Goal: Task Accomplishment & Management: Use online tool/utility

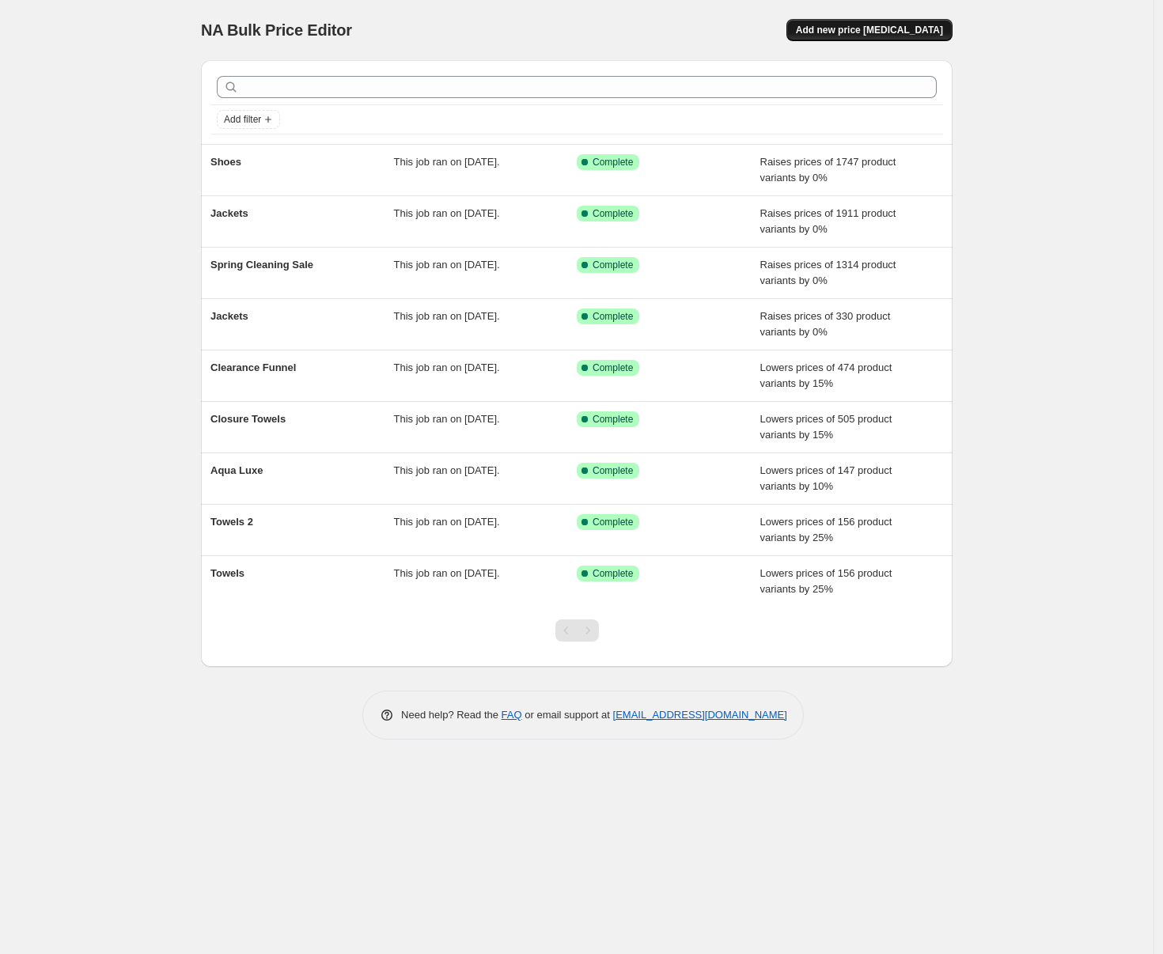
click at [857, 30] on span "Add new price [MEDICAL_DATA]" at bounding box center [869, 30] width 147 height 13
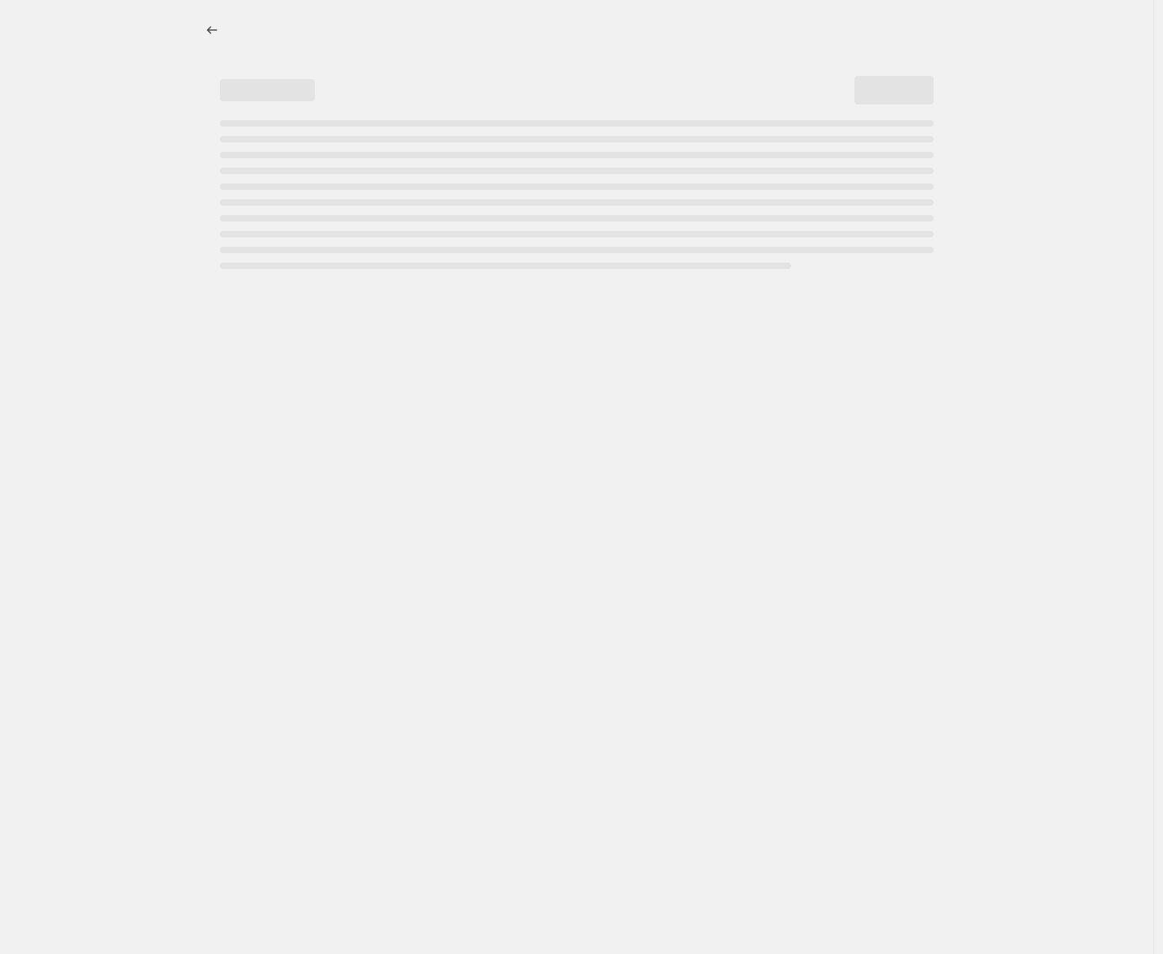
select select "percentage"
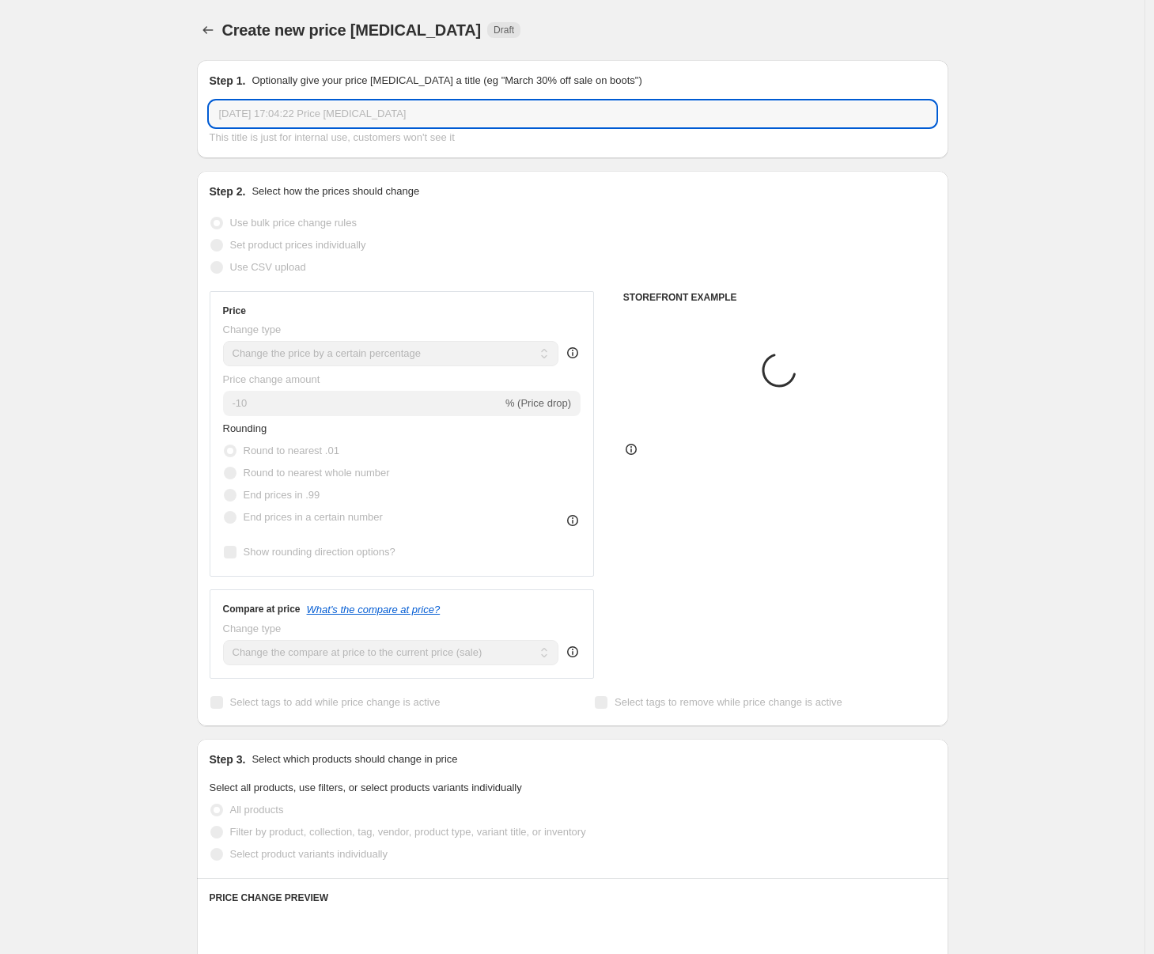
click at [389, 110] on input "[DATE] 17:04:22 Price [MEDICAL_DATA]" at bounding box center [573, 113] width 726 height 25
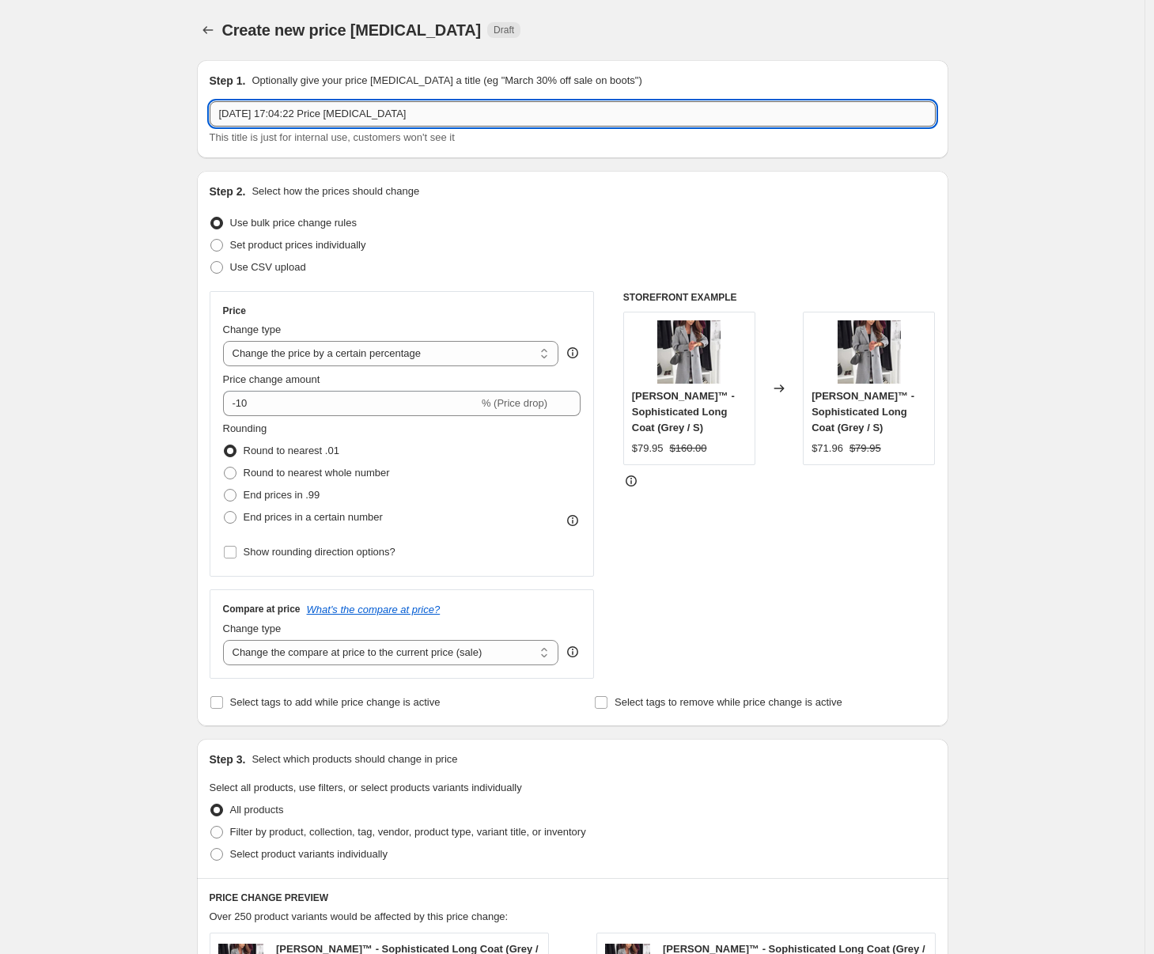
click at [389, 110] on input "[DATE] 17:04:22 Price [MEDICAL_DATA]" at bounding box center [573, 113] width 726 height 25
type input "Sets & Sweaters"
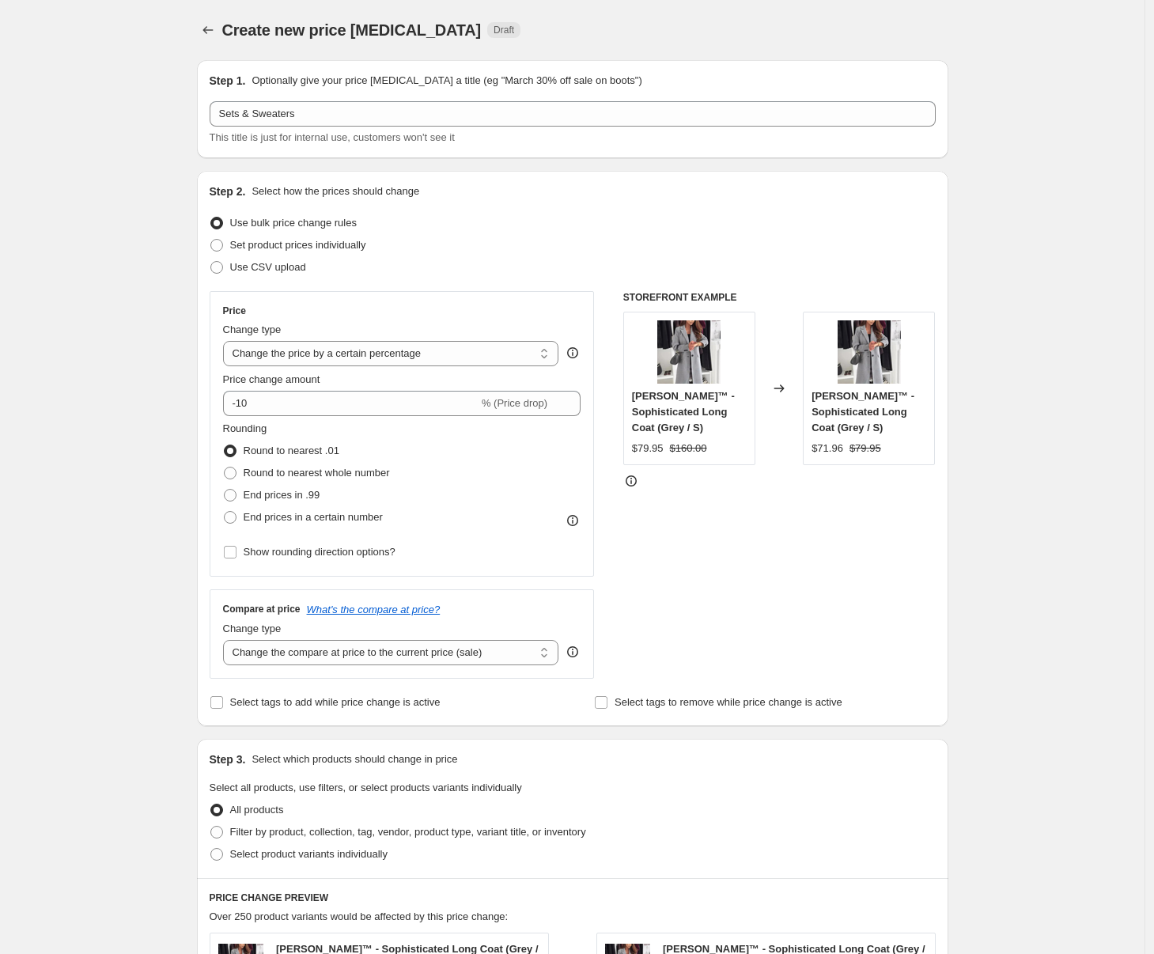
click at [175, 182] on div "Create new price [MEDICAL_DATA]. This page is ready Create new price [MEDICAL_D…" at bounding box center [572, 803] width 1145 height 1606
click at [572, 407] on icon at bounding box center [569, 408] width 16 height 16
click at [576, 386] on div "Price change amount" at bounding box center [402, 380] width 358 height 16
click at [571, 395] on icon at bounding box center [569, 399] width 16 height 16
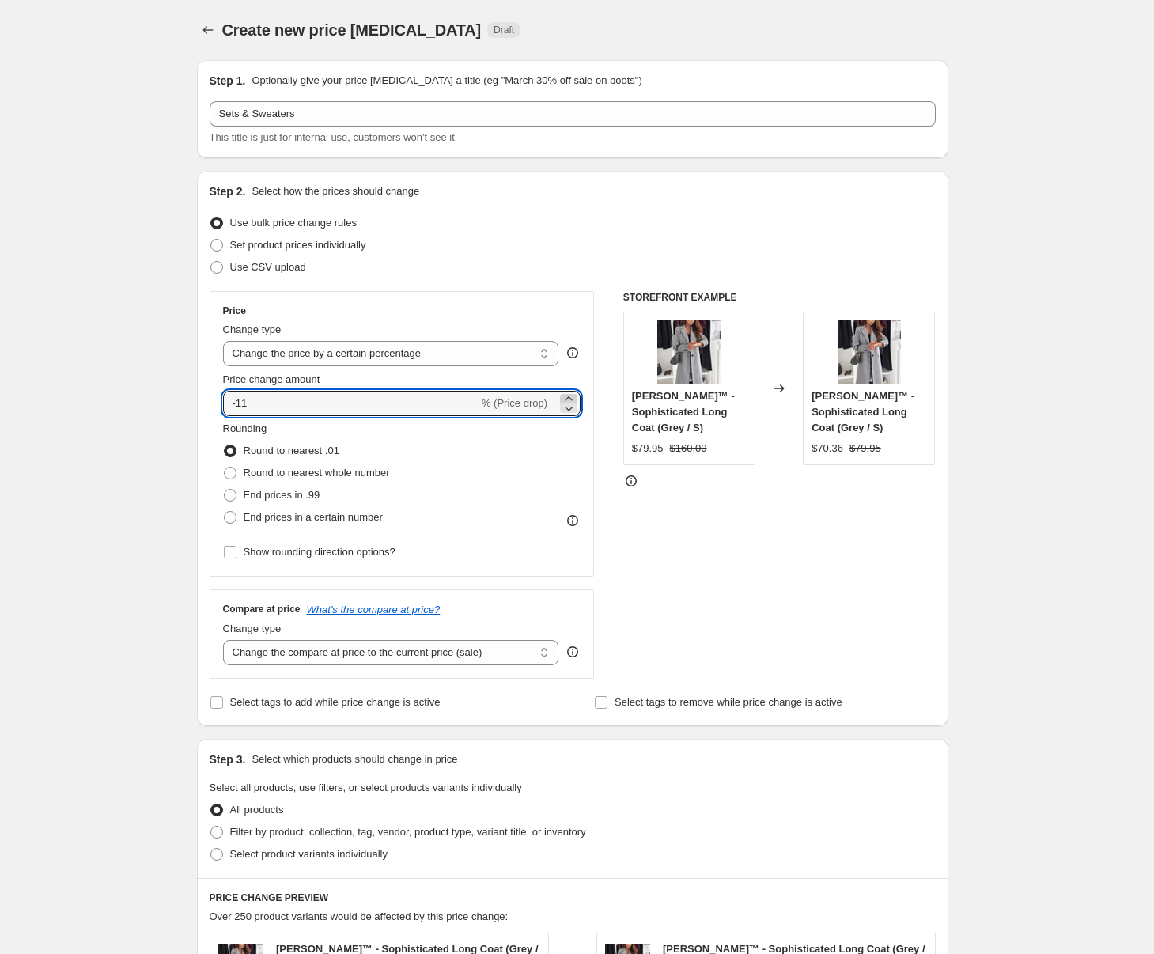
click at [571, 395] on icon at bounding box center [569, 399] width 16 height 16
click at [571, 396] on icon at bounding box center [569, 399] width 16 height 16
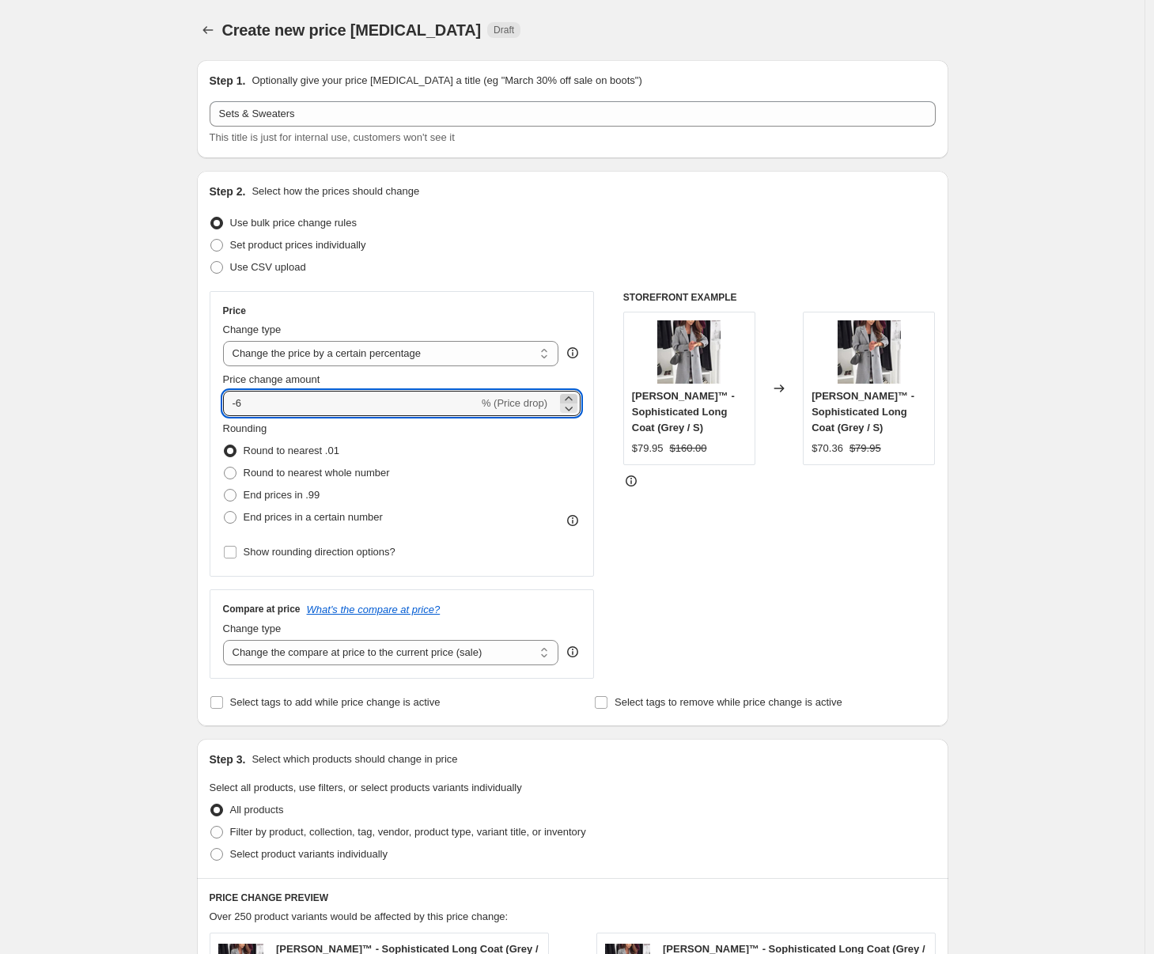
click at [572, 396] on icon at bounding box center [568, 398] width 7 height 4
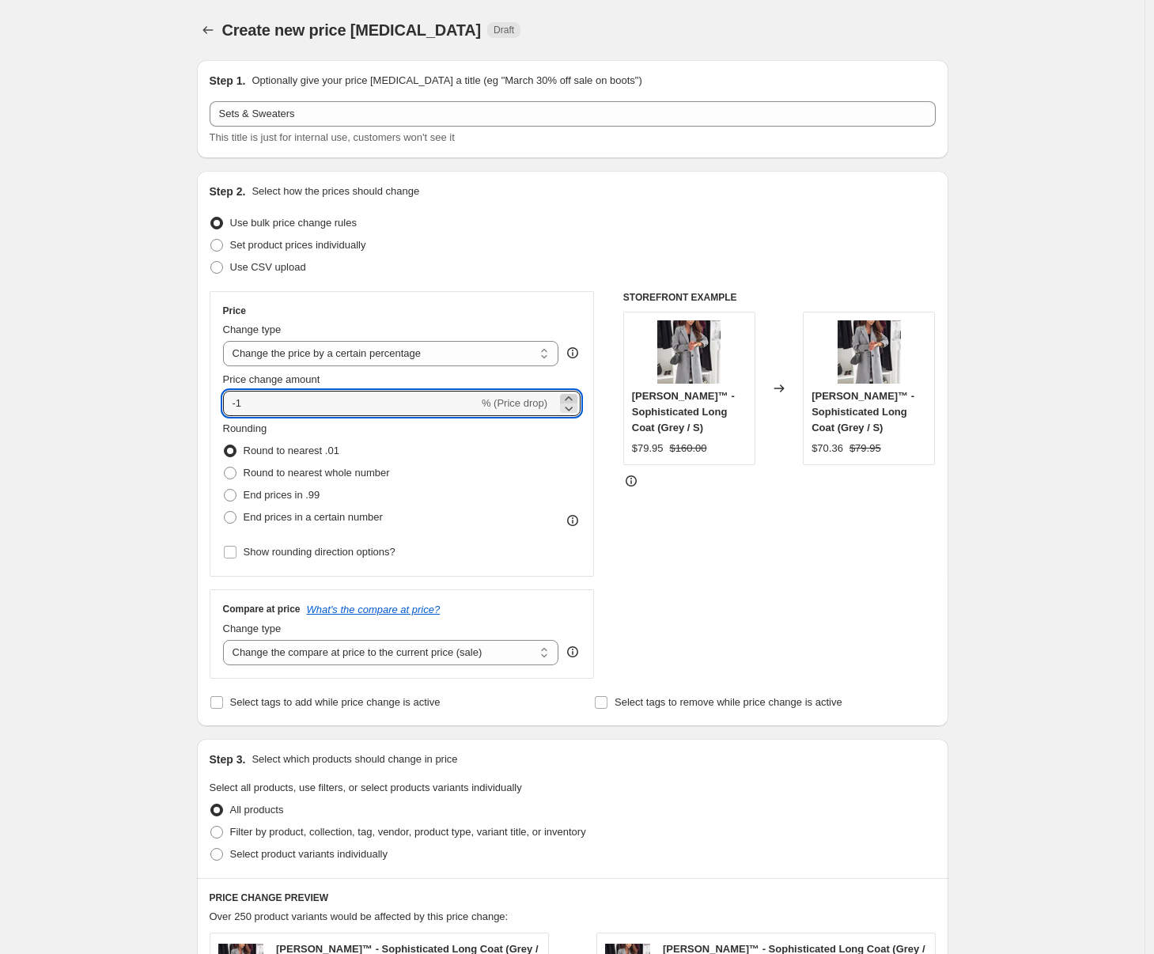
click at [572, 396] on icon at bounding box center [568, 398] width 7 height 4
type input "0"
click at [78, 376] on div "Create new price change job. This page is ready Create new price change job Dra…" at bounding box center [572, 803] width 1145 height 1606
click at [255, 520] on span "End prices in a certain number" at bounding box center [313, 517] width 139 height 12
click at [225, 512] on input "End prices in a certain number" at bounding box center [224, 511] width 1 height 1
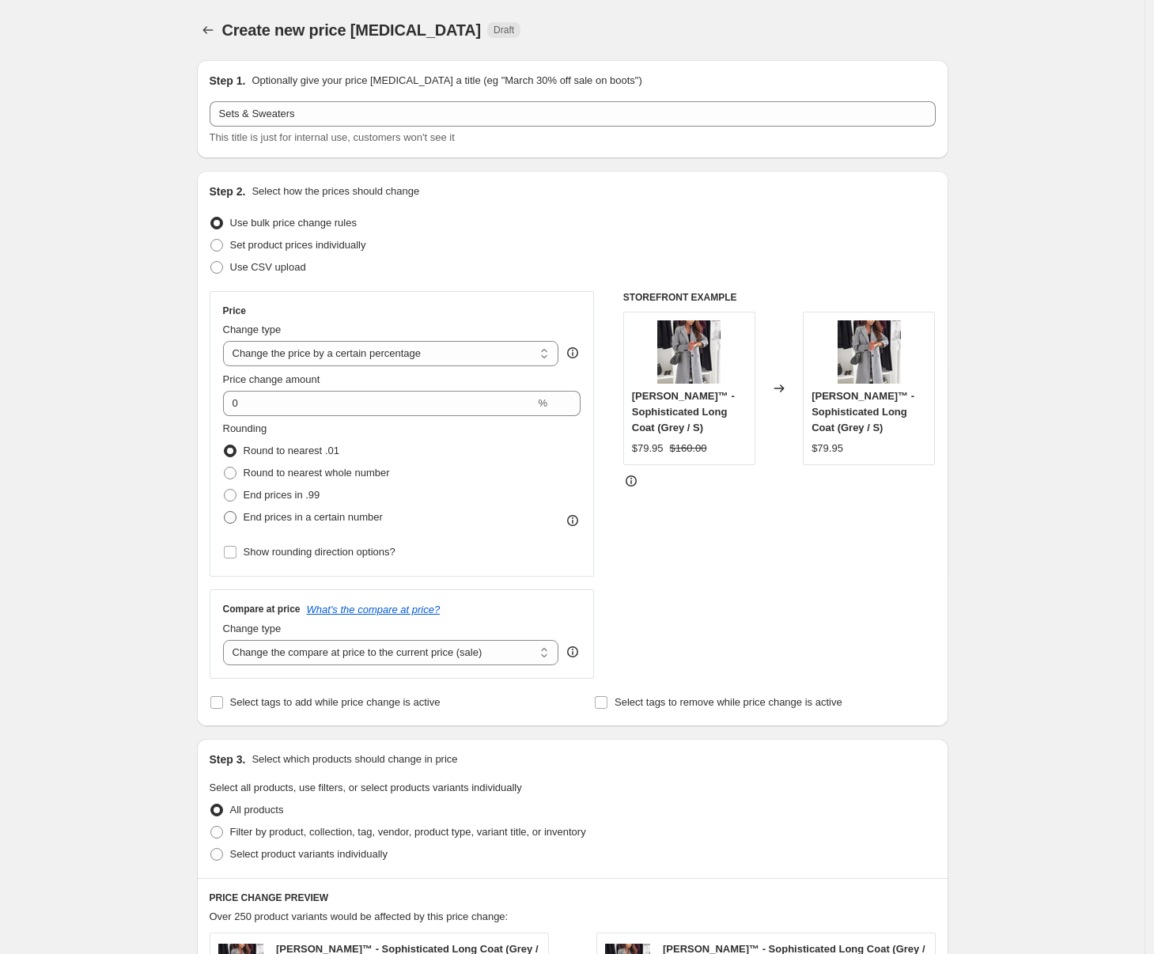
radio input "true"
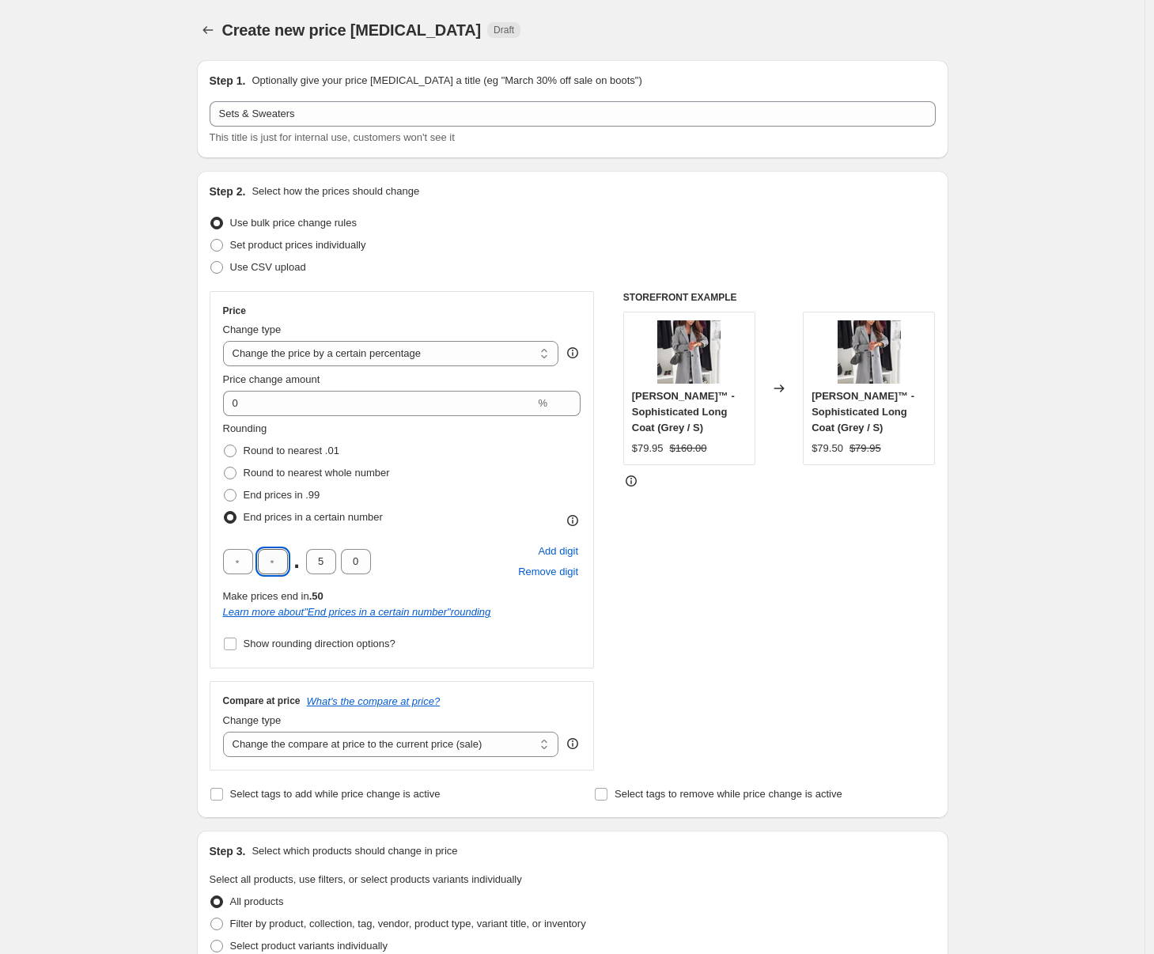
click at [280, 566] on input "text" at bounding box center [273, 561] width 30 height 25
type input "4"
type input "9"
type input "5"
click at [952, 153] on div "Create new price change job. This page is ready Create new price change job Dra…" at bounding box center [572, 849] width 789 height 1698
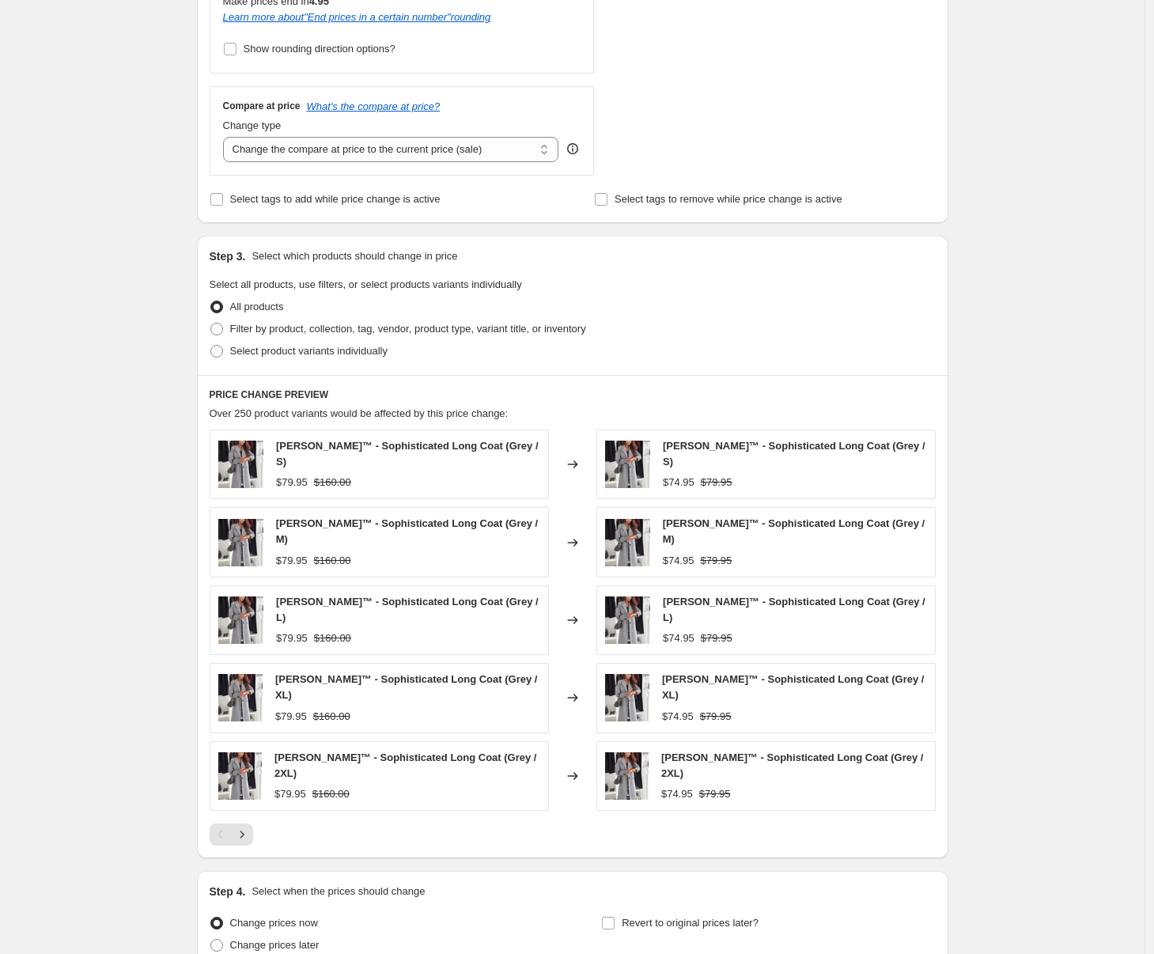
scroll to position [596, 0]
click at [218, 324] on span at bounding box center [216, 327] width 13 height 13
click at [211, 322] on input "Filter by product, collection, tag, vendor, product type, variant title, or inv…" at bounding box center [210, 321] width 1 height 1
radio input "true"
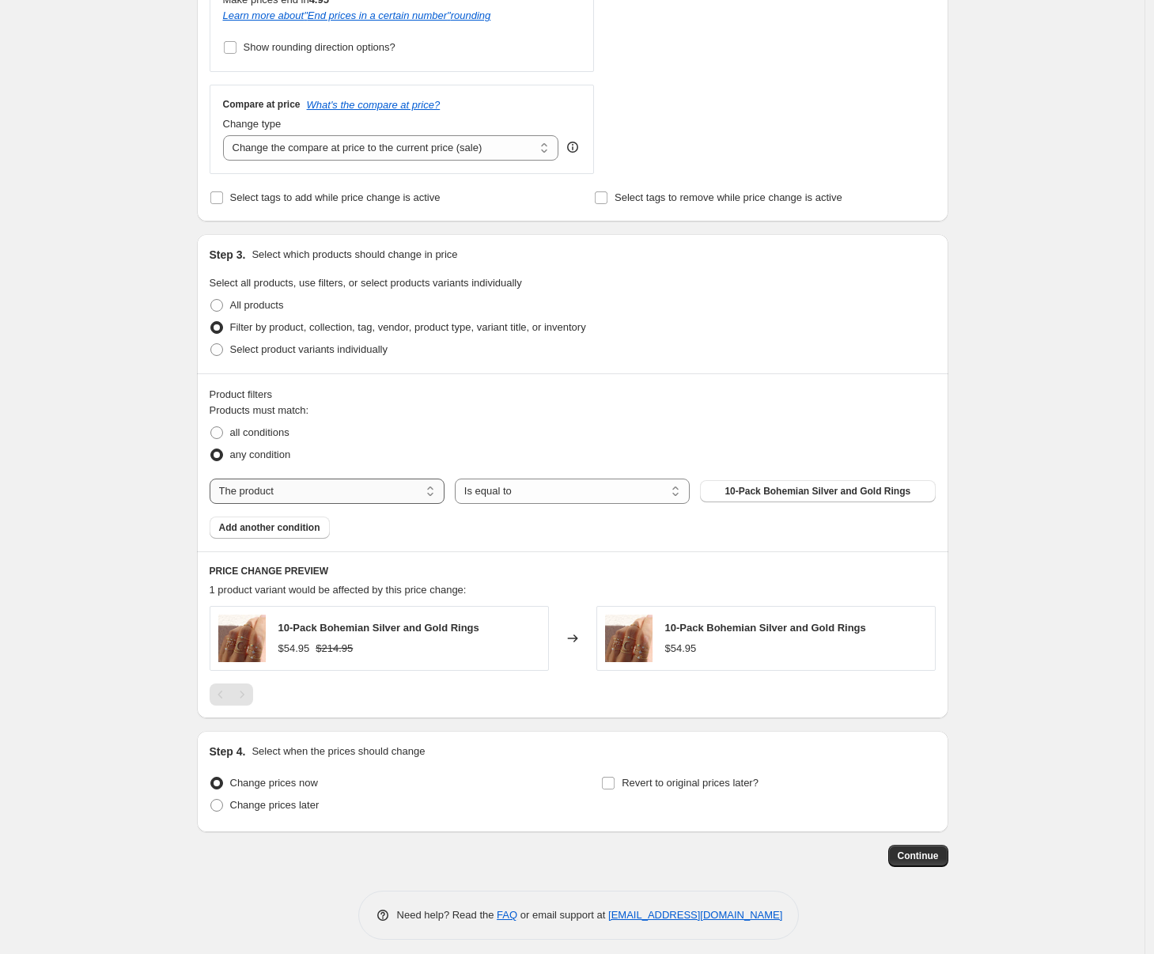
click at [346, 493] on select "The product The product's collection The product's tag The product's vendor The…" at bounding box center [327, 491] width 235 height 25
select select "collection"
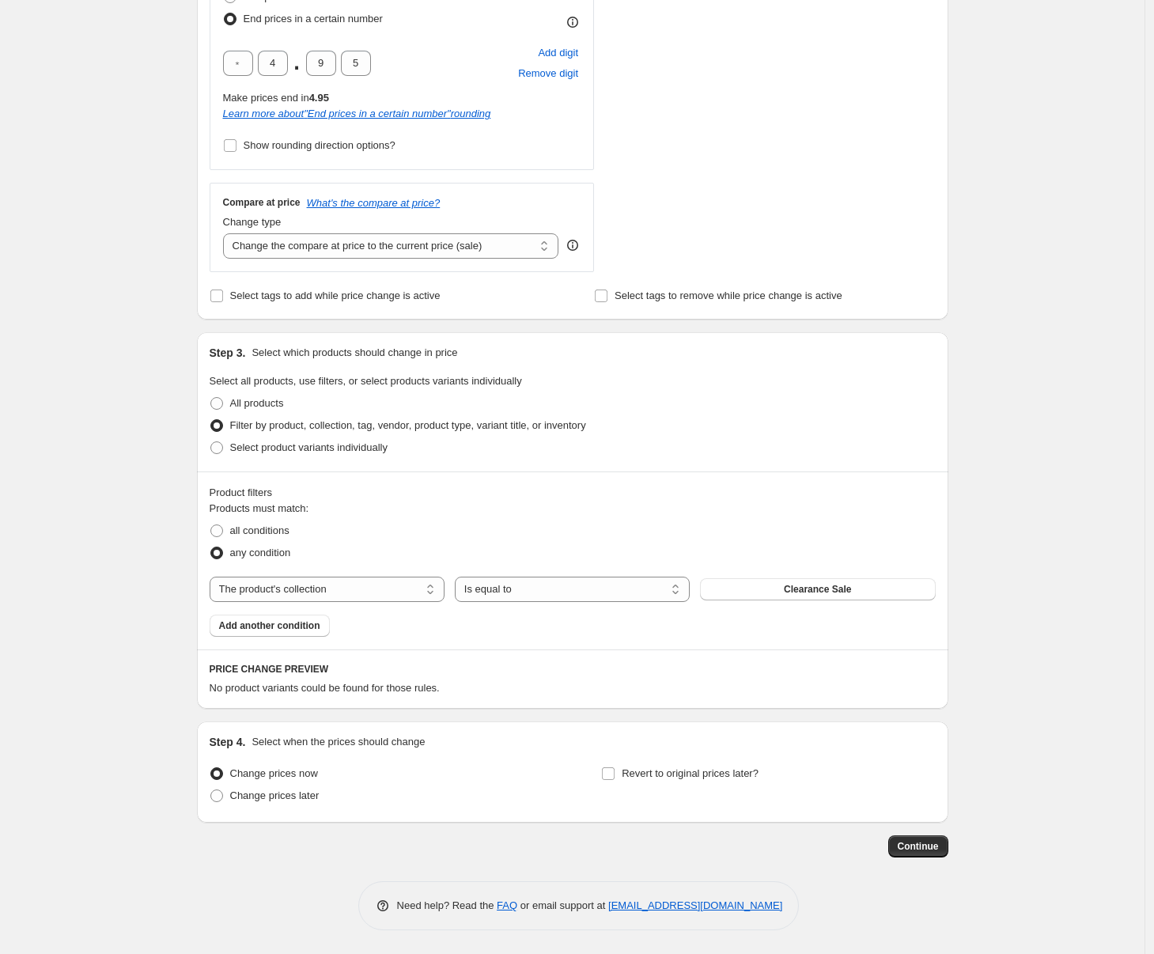
scroll to position [498, 0]
click at [812, 589] on span "Clearance Sale" at bounding box center [817, 589] width 67 height 13
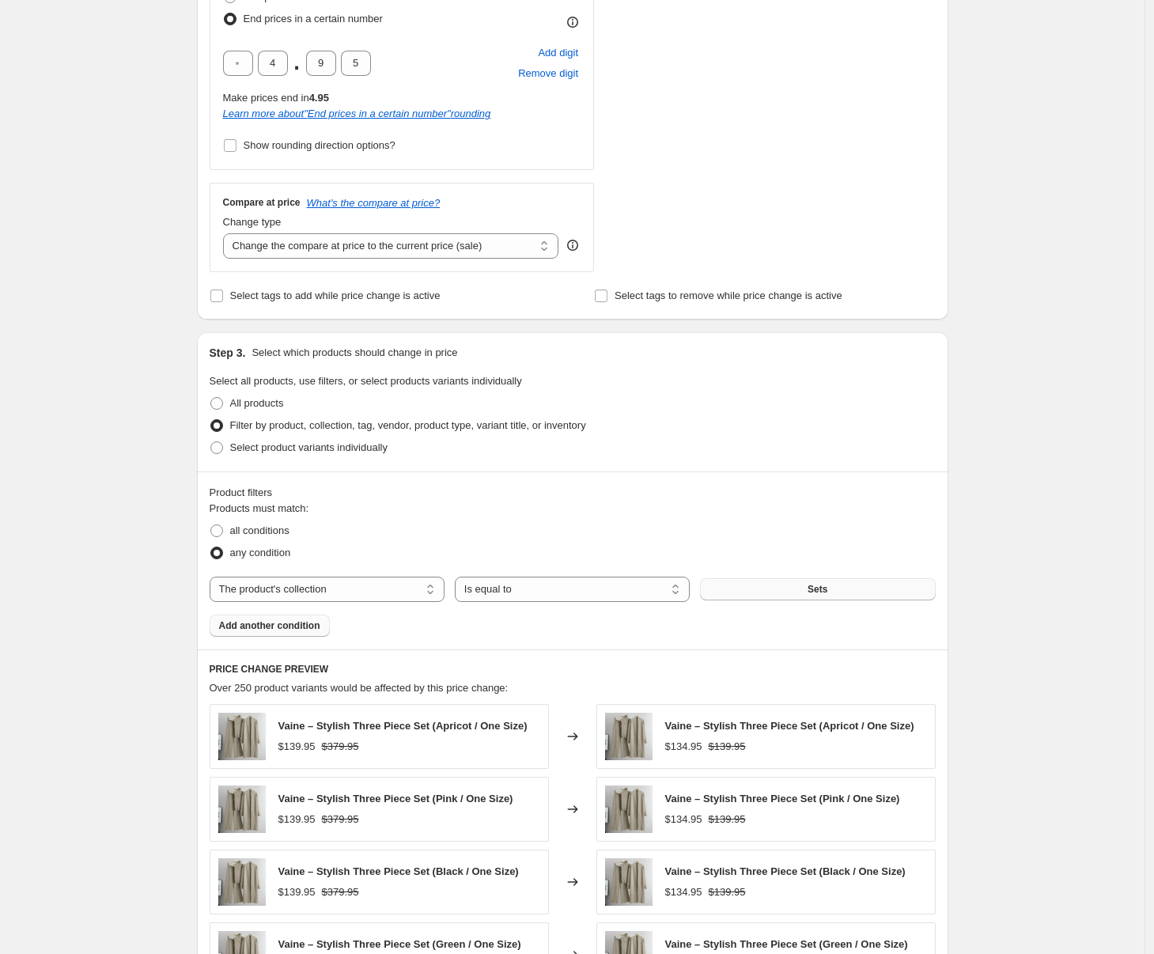
click at [293, 631] on span "Add another condition" at bounding box center [269, 625] width 101 height 13
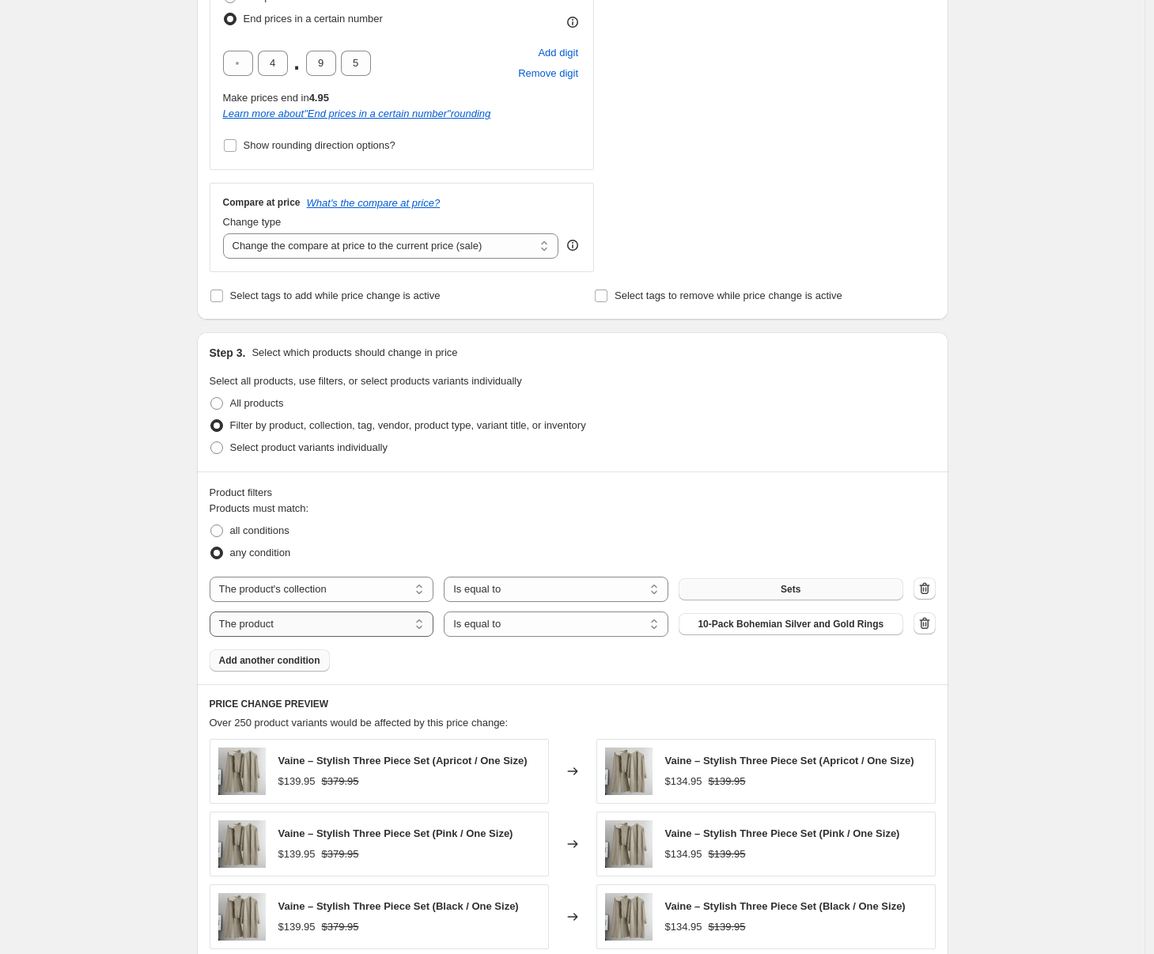
click at [299, 628] on select "The product The product's collection The product's tag The product's vendor The…" at bounding box center [322, 623] width 225 height 25
select select "collection"
click at [774, 625] on span "Clearance Sale" at bounding box center [790, 624] width 67 height 13
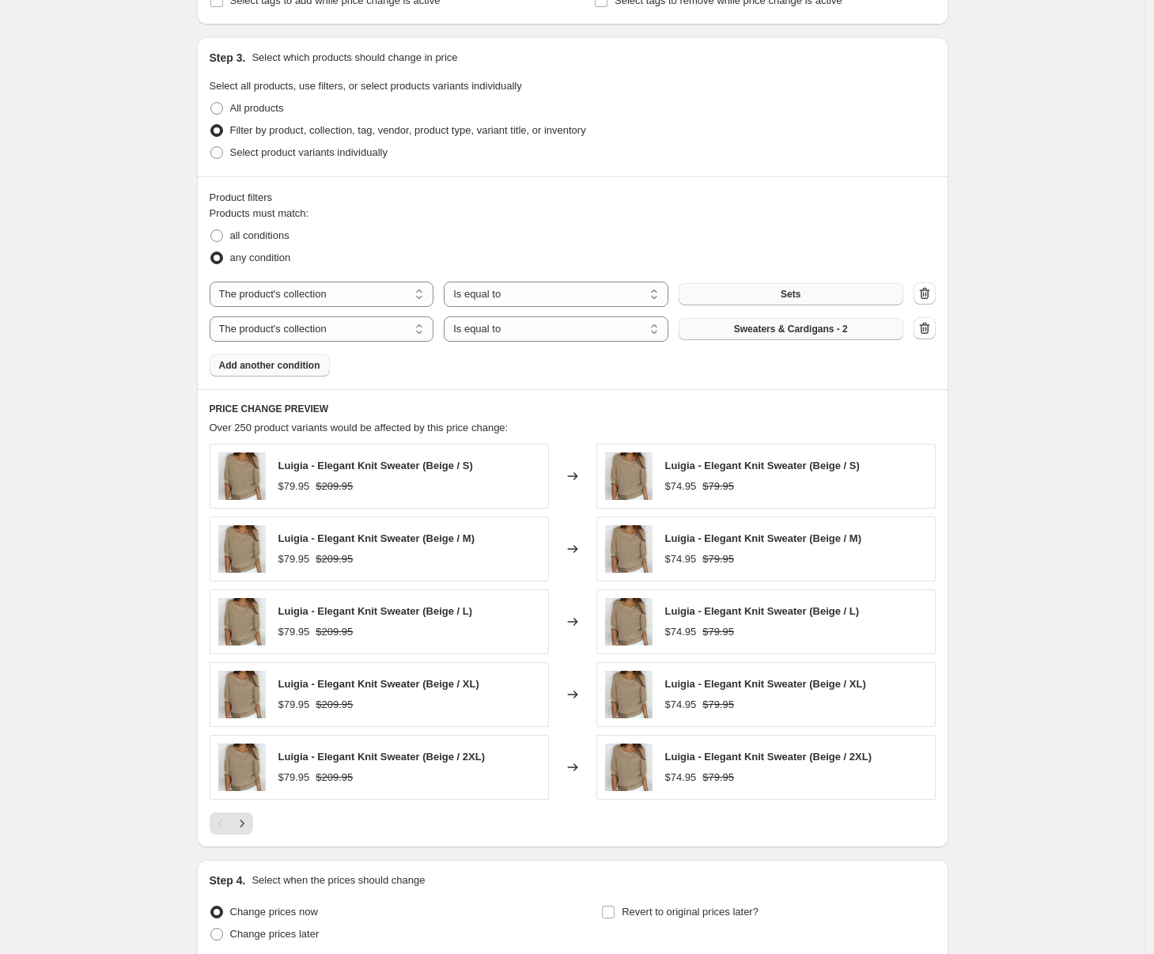
scroll to position [932, 0]
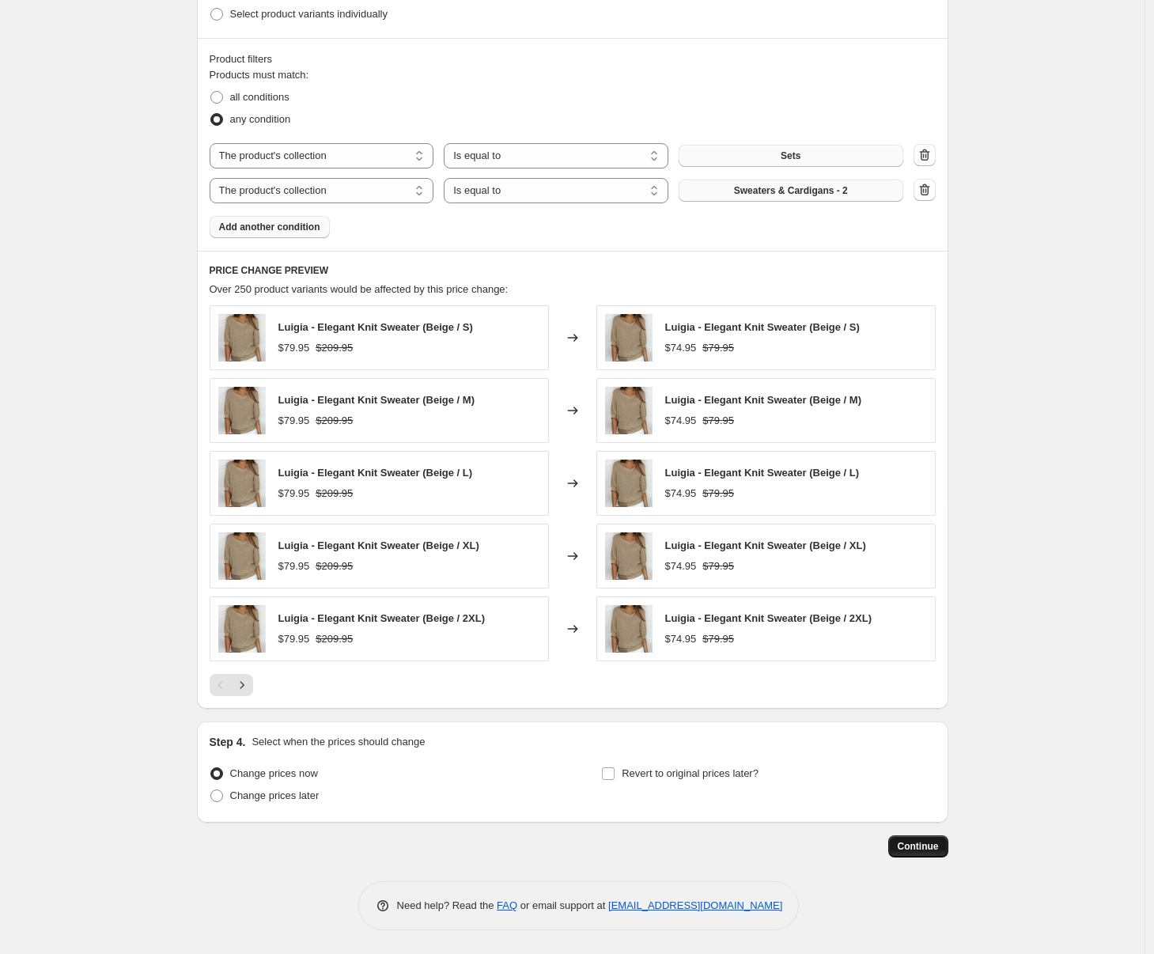
click at [928, 854] on button "Continue" at bounding box center [918, 846] width 60 height 22
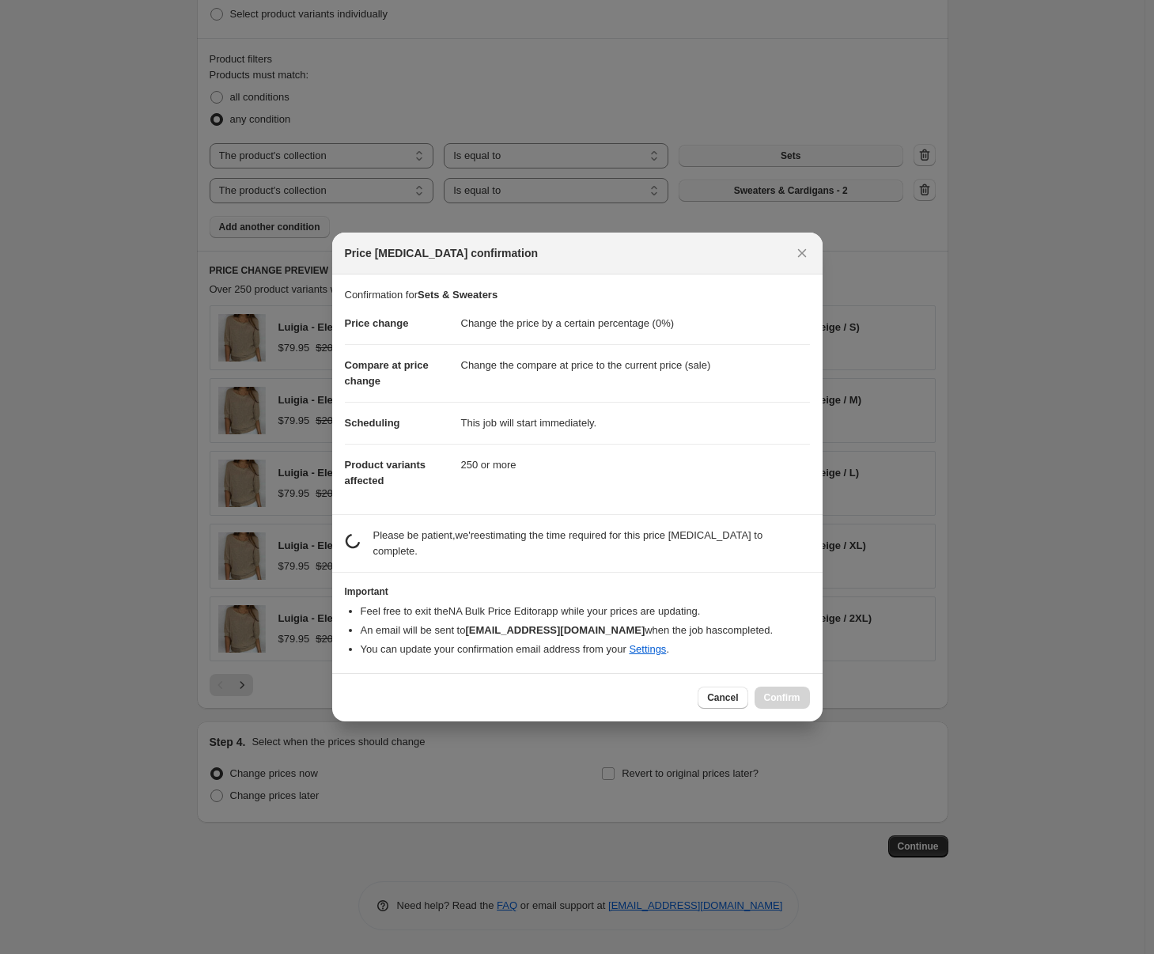
click at [800, 274] on section "Confirmation for Sets & Sweaters Price change Change the price by a certain per…" at bounding box center [577, 394] width 490 height 240
click at [803, 253] on icon "Close" at bounding box center [802, 253] width 16 height 16
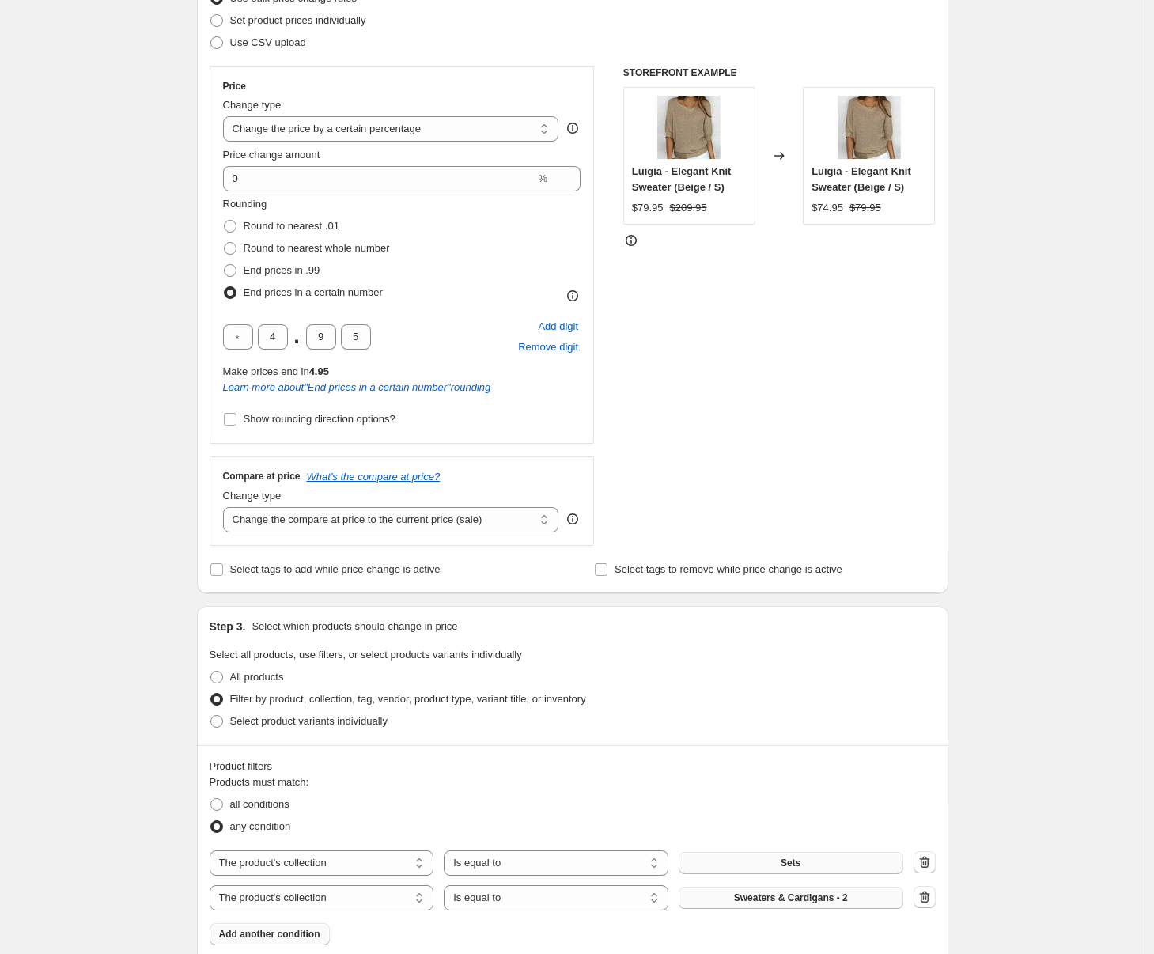
scroll to position [245, 0]
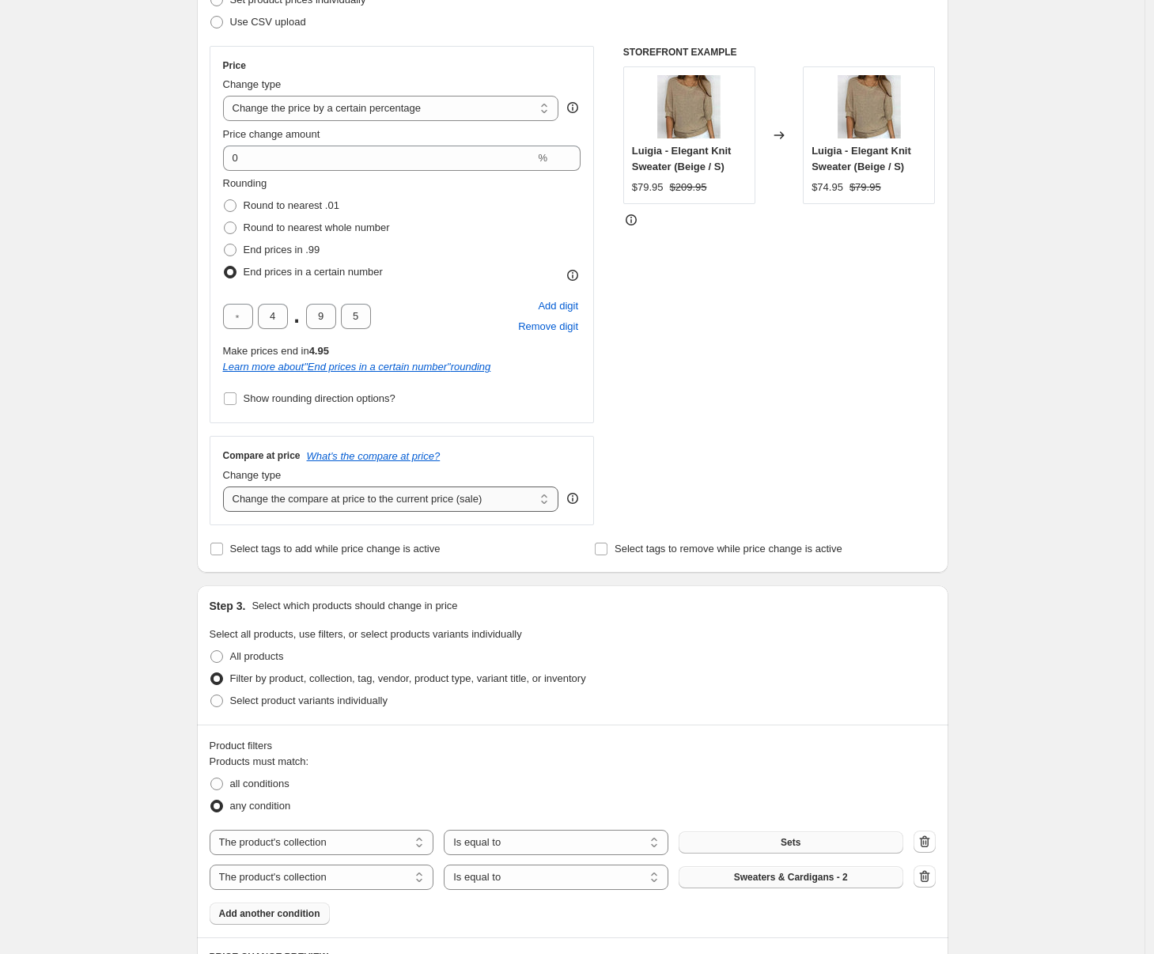
click at [433, 501] on select "Change the compare at price to the current price (sale) Change the compare at p…" at bounding box center [391, 498] width 336 height 25
select select "percentage"
click at [227, 486] on select "Change the compare at price to the current price (sale) Change the compare at p…" at bounding box center [391, 498] width 336 height 25
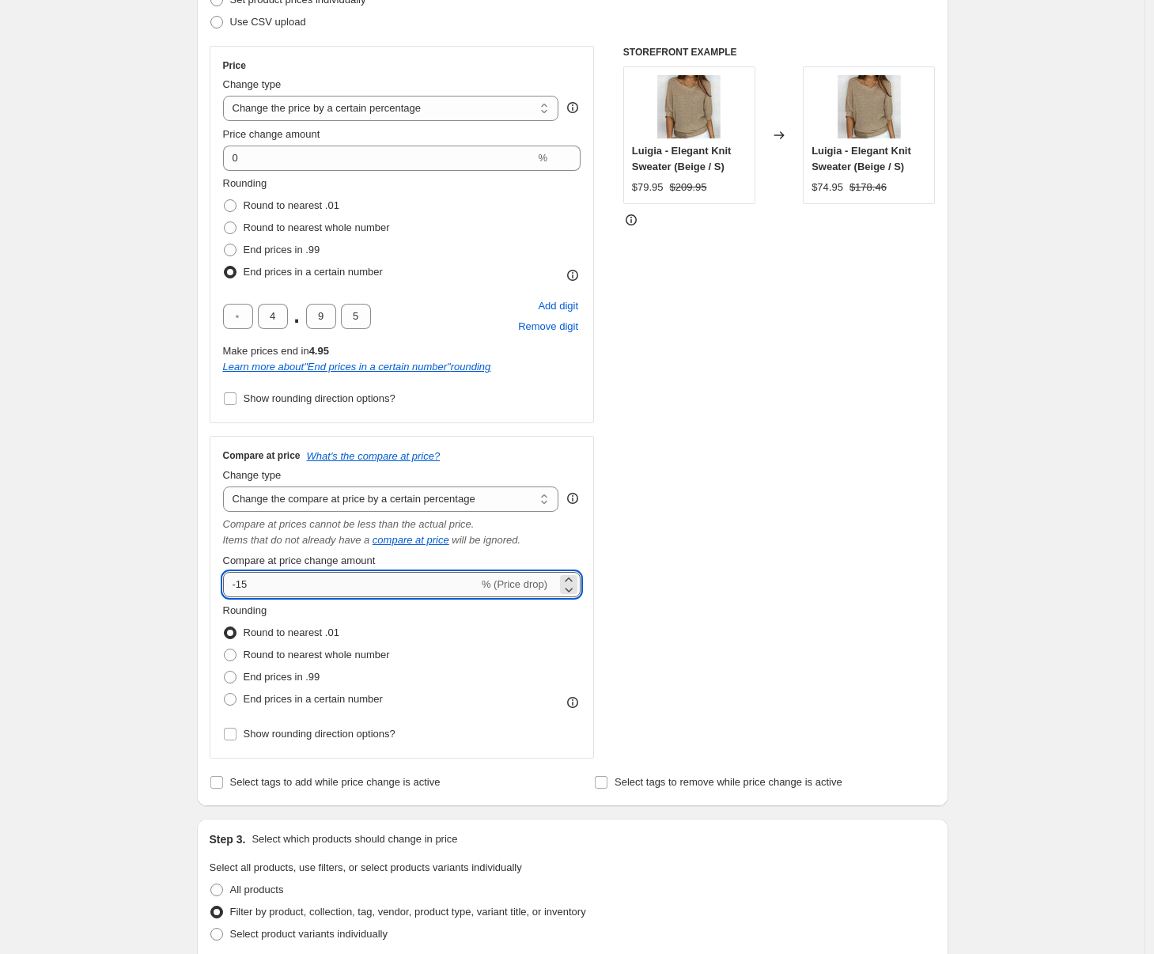
click at [411, 581] on input "-15" at bounding box center [350, 584] width 255 height 25
click at [410, 581] on input "-15" at bounding box center [350, 584] width 255 height 25
type input "-1"
type input "-0"
drag, startPoint x: 333, startPoint y: 685, endPoint x: 331, endPoint y: 702, distance: 16.7
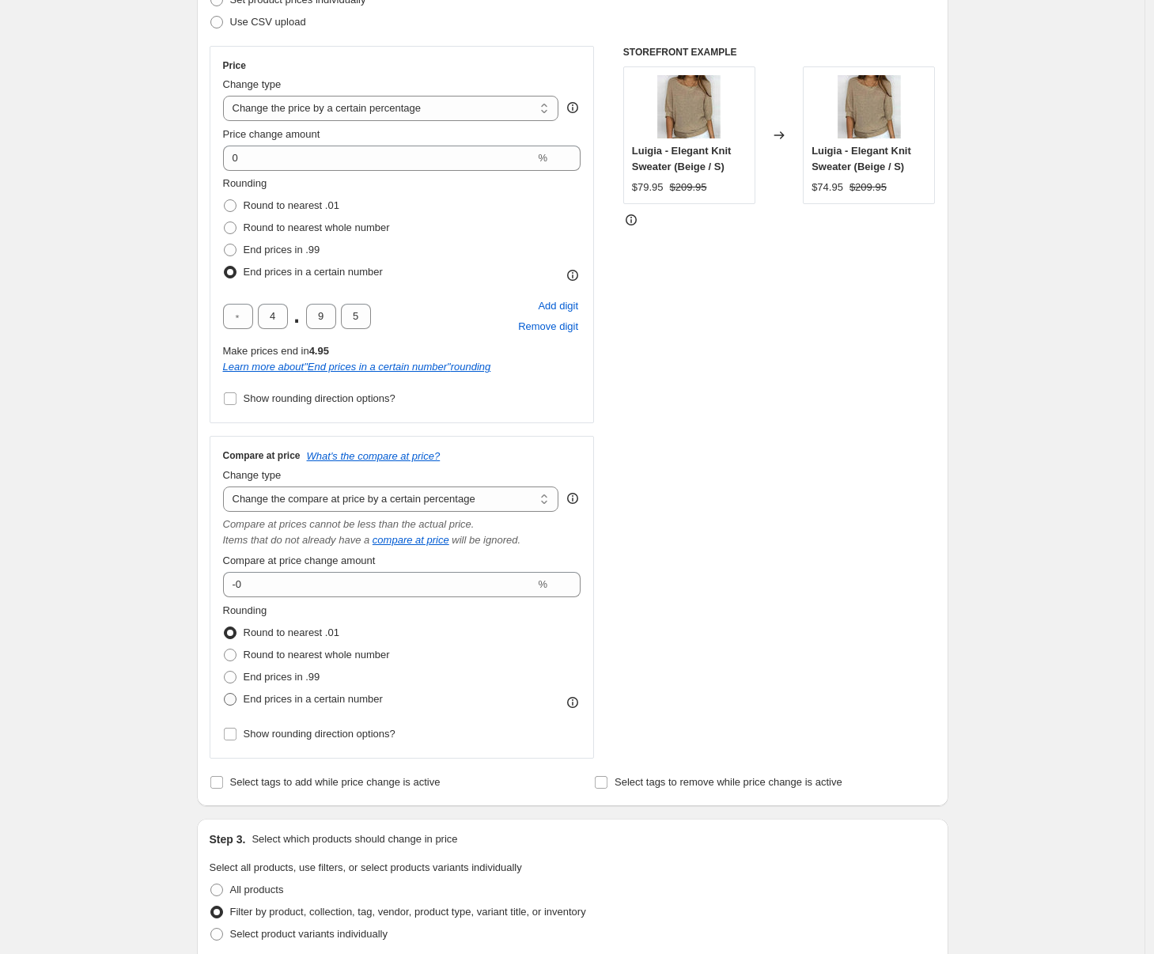
click at [333, 687] on ul "Round to nearest .01 Round to nearest whole number End prices in .99 End prices…" at bounding box center [306, 666] width 167 height 89
drag, startPoint x: 331, startPoint y: 702, endPoint x: 322, endPoint y: 721, distance: 21.9
click at [331, 702] on span "End prices in a certain number" at bounding box center [313, 699] width 139 height 12
click at [225, 694] on input "End prices in a certain number" at bounding box center [224, 693] width 1 height 1
radio input "true"
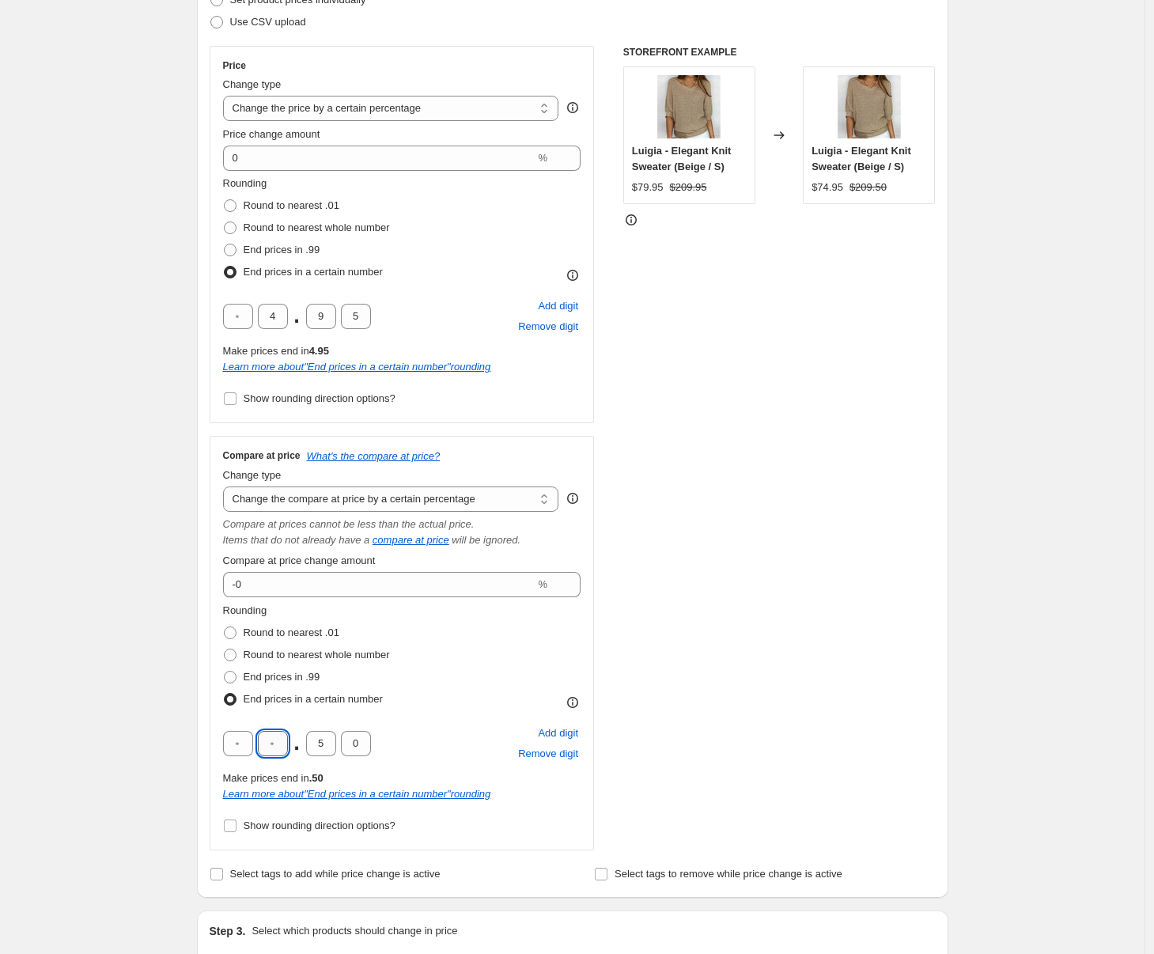
click at [286, 743] on input "text" at bounding box center [273, 743] width 30 height 25
type input "4"
type input "9"
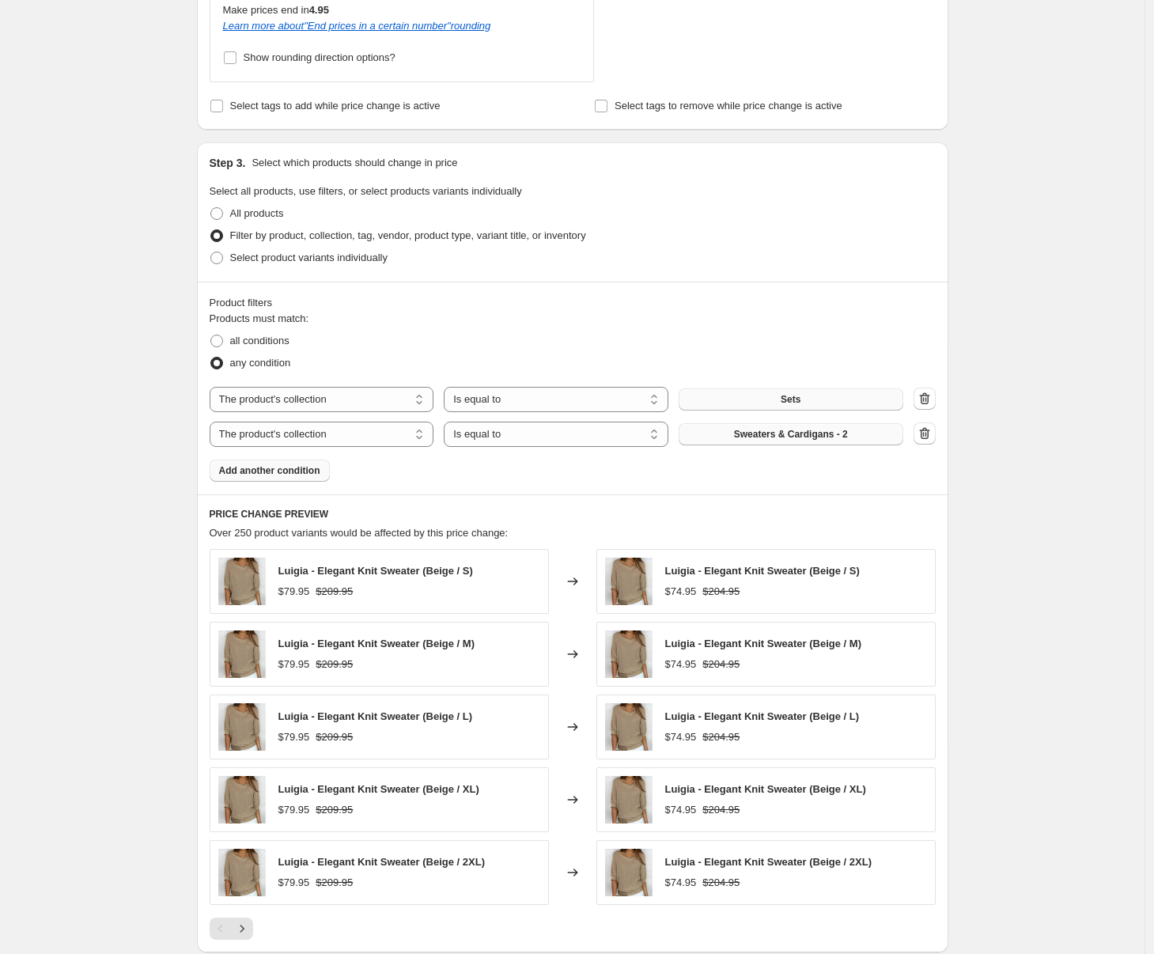
scroll to position [1257, 0]
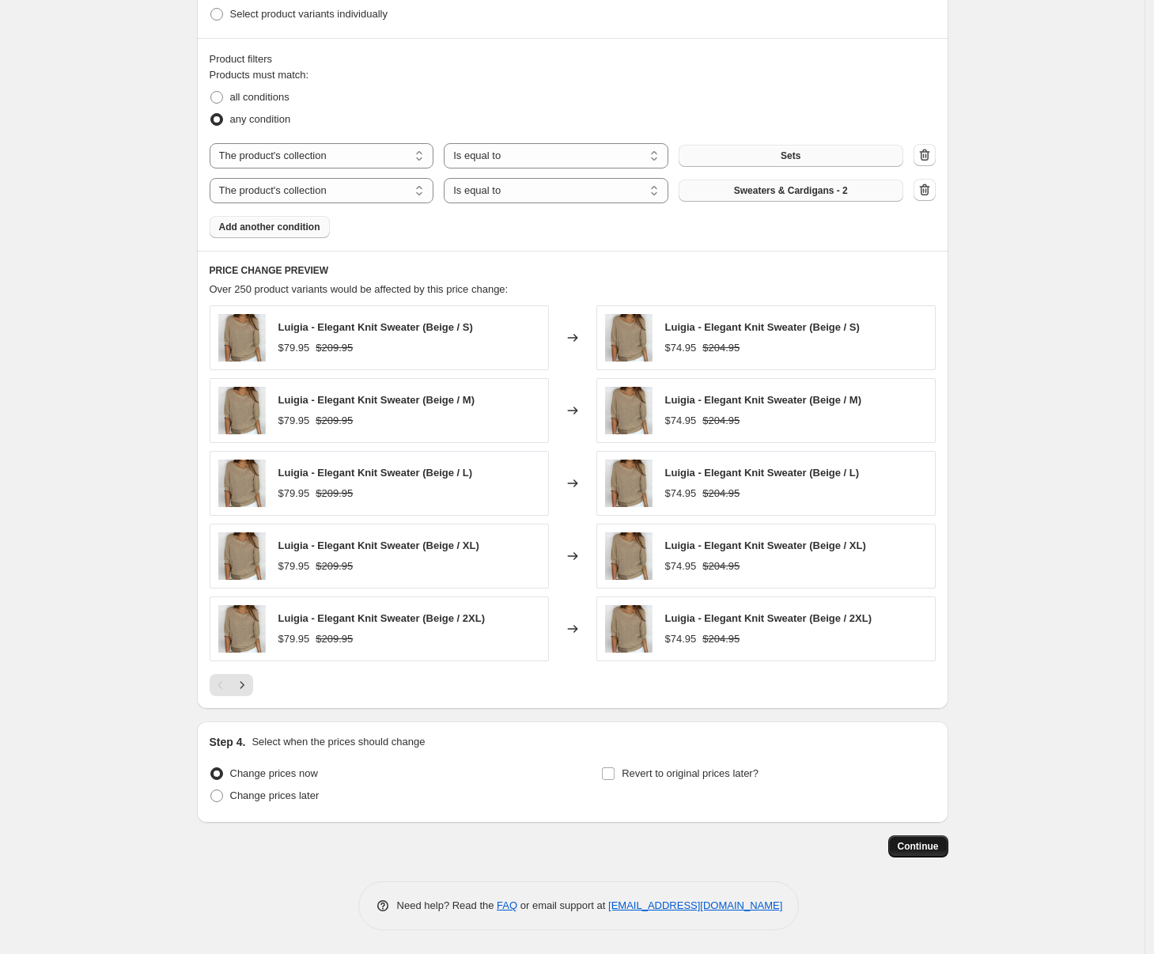
type input "5"
click at [903, 851] on span "Continue" at bounding box center [918, 846] width 41 height 13
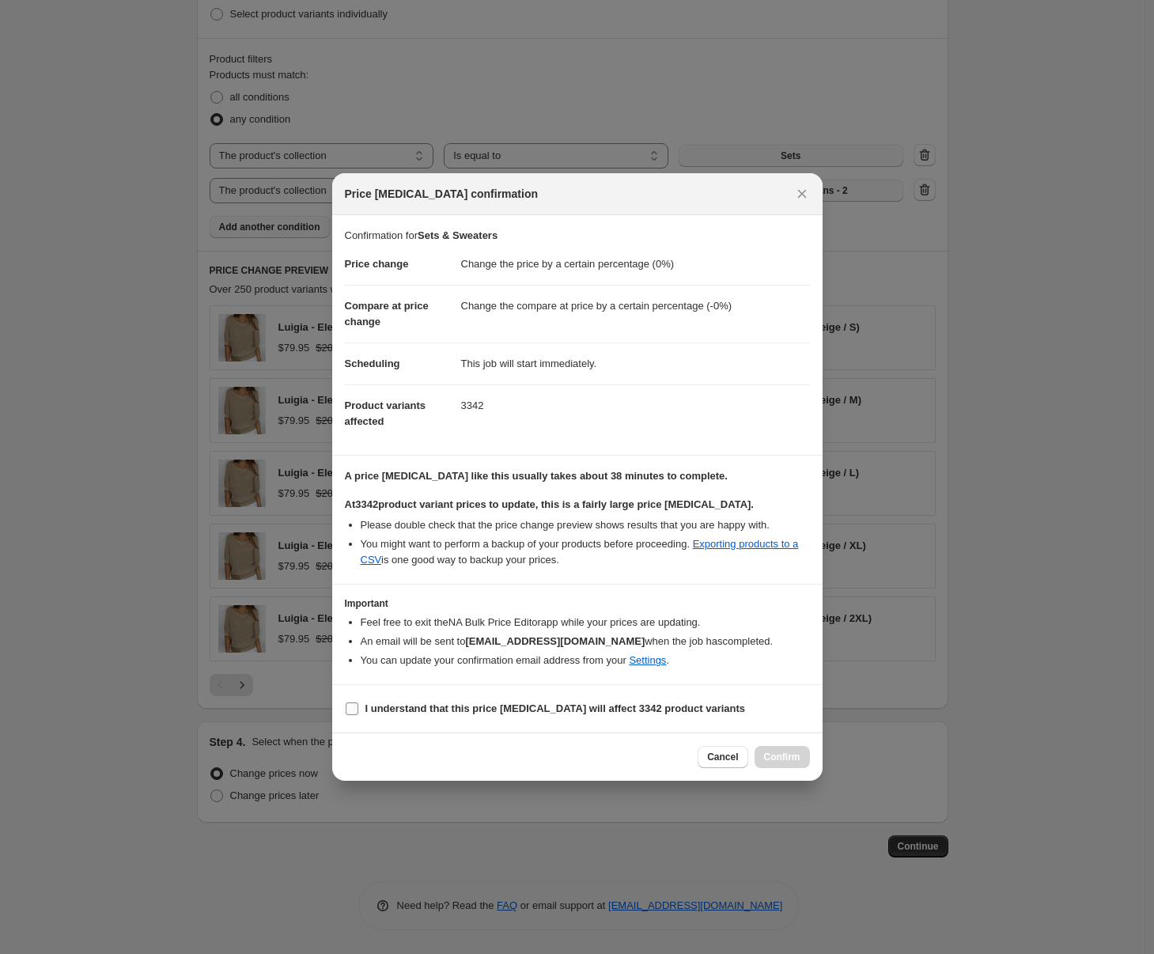
click at [544, 720] on label "I understand that this price change job will affect 3342 product variants" at bounding box center [545, 709] width 401 height 22
click at [358, 715] on input "I understand that this price change job will affect 3342 product variants" at bounding box center [352, 708] width 13 height 13
checkbox input "true"
click at [794, 755] on span "Confirm" at bounding box center [782, 757] width 36 height 13
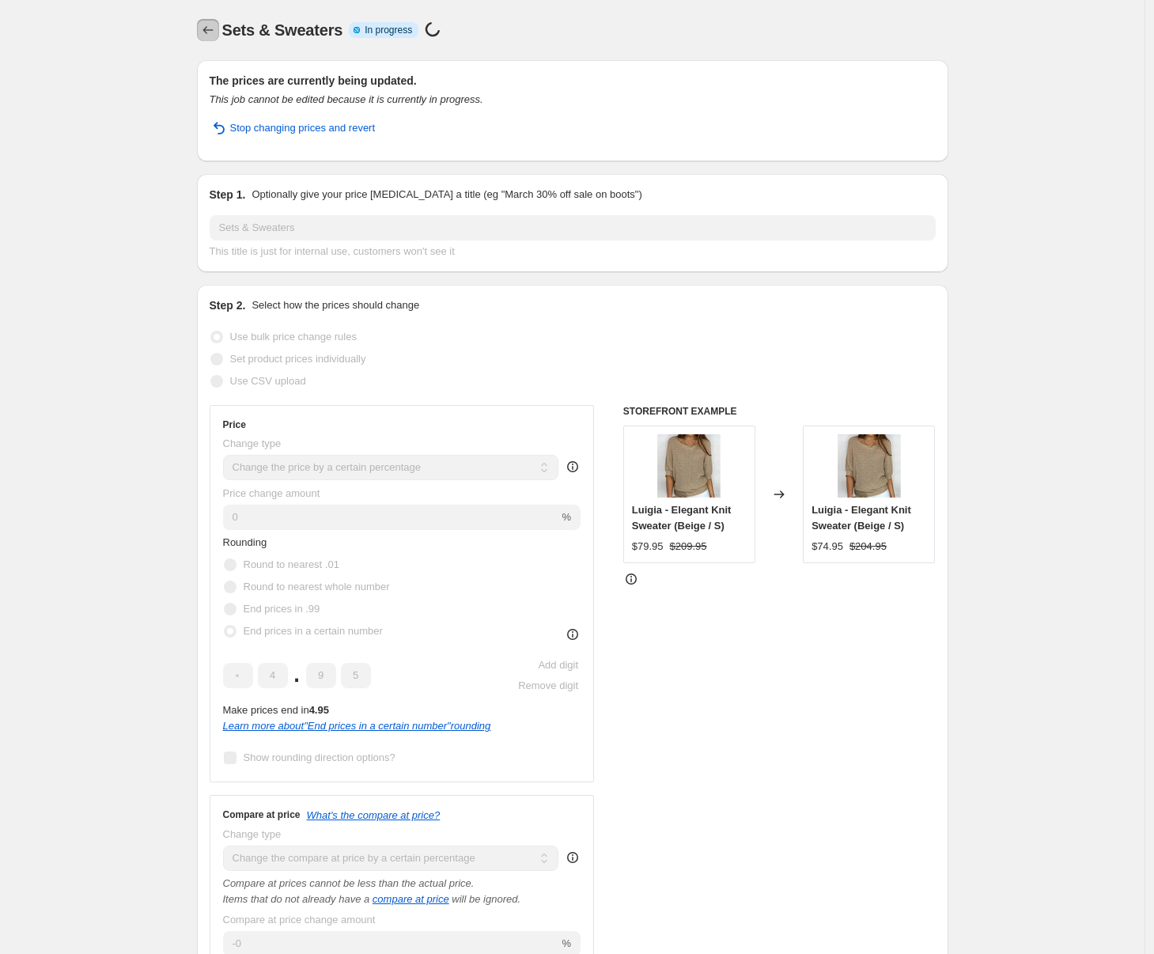
click at [208, 33] on icon "Price change jobs" at bounding box center [208, 30] width 16 height 16
